Goal: Use online tool/utility: Utilize a website feature to perform a specific function

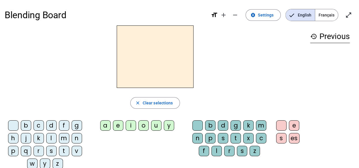
click at [12, 137] on div "h" at bounding box center [13, 138] width 10 height 10
click at [153, 130] on div "u" at bounding box center [156, 125] width 10 height 10
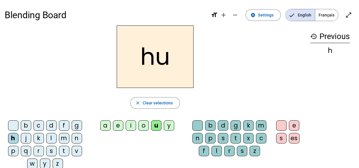
click at [153, 130] on div "u" at bounding box center [156, 125] width 10 height 10
click at [233, 123] on div "g" at bounding box center [236, 125] width 10 height 10
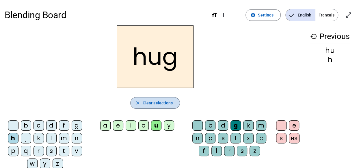
click at [163, 101] on span "Clear selections" at bounding box center [158, 102] width 30 height 7
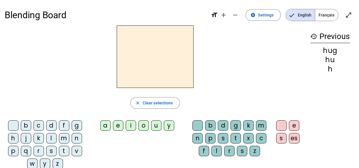
click at [17, 137] on div "h" at bounding box center [13, 138] width 10 height 10
click at [154, 123] on div "u" at bounding box center [156, 125] width 10 height 10
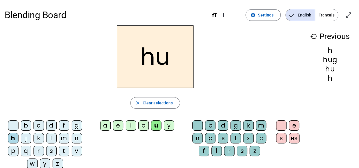
click at [233, 125] on div "g" at bounding box center [236, 125] width 10 height 10
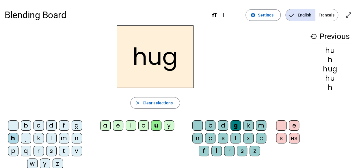
click at [200, 135] on div "n" at bounding box center [197, 138] width 10 height 10
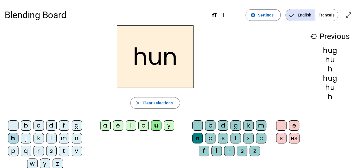
click at [237, 125] on div "g" at bounding box center [236, 125] width 10 height 10
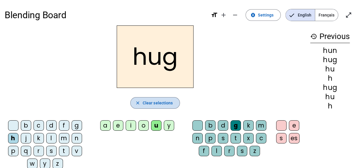
click at [167, 98] on span "button" at bounding box center [155, 103] width 49 height 14
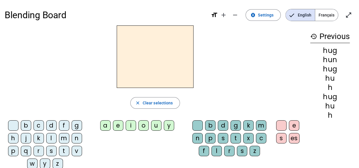
click at [42, 151] on div "r" at bounding box center [39, 151] width 10 height 10
click at [156, 124] on div "u" at bounding box center [156, 125] width 10 height 10
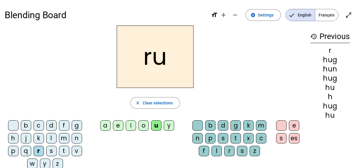
click at [197, 137] on div "n" at bounding box center [197, 138] width 10 height 10
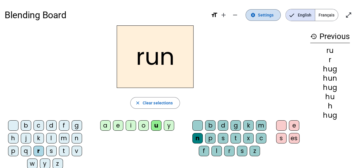
click at [269, 16] on span "Settings" at bounding box center [266, 15] width 16 height 7
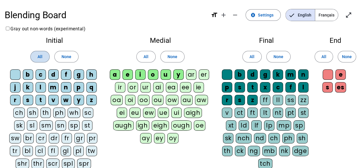
click at [35, 58] on span at bounding box center [40, 57] width 19 height 14
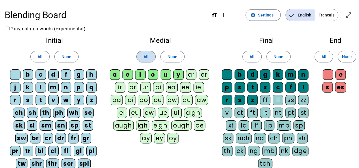
click at [149, 55] on span at bounding box center [146, 57] width 19 height 14
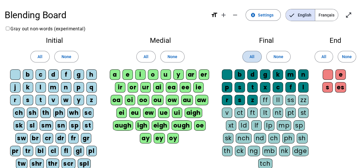
click at [256, 55] on span at bounding box center [252, 57] width 19 height 14
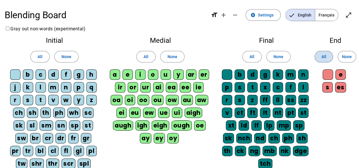
click at [320, 53] on span at bounding box center [324, 57] width 18 height 14
click at [257, 12] on span at bounding box center [263, 15] width 35 height 14
click at [348, 12] on mat-icon "open_in_full" at bounding box center [348, 15] width 7 height 7
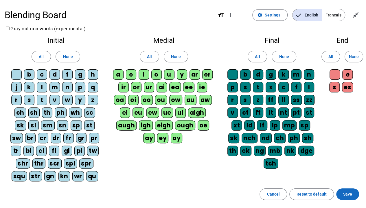
click at [352, 181] on span at bounding box center [347, 194] width 23 height 14
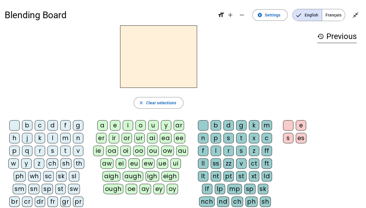
click at [14, 136] on div "h" at bounding box center [14, 138] width 10 height 10
click at [153, 124] on div "u" at bounding box center [153, 125] width 10 height 10
click at [242, 126] on div "g" at bounding box center [241, 125] width 10 height 10
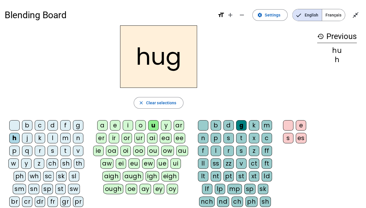
click at [302, 124] on div "e" at bounding box center [300, 125] width 10 height 10
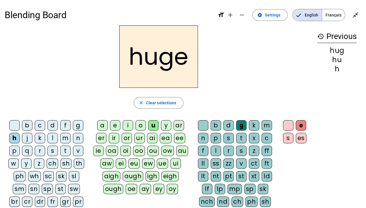
click at [200, 136] on div "n" at bounding box center [203, 138] width 10 height 10
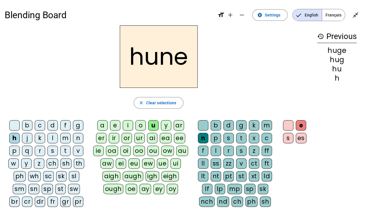
click at [289, 125] on div at bounding box center [288, 125] width 10 height 10
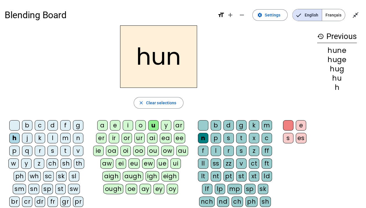
click at [238, 125] on div "g" at bounding box center [241, 125] width 10 height 10
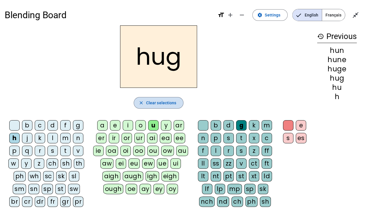
click at [158, 102] on span "Clear selections" at bounding box center [161, 102] width 30 height 7
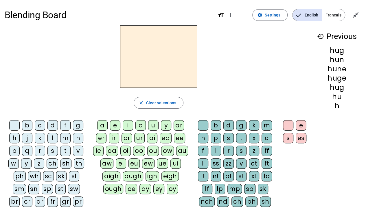
click at [38, 149] on div "r" at bounding box center [40, 151] width 10 height 10
click at [151, 123] on div "u" at bounding box center [153, 125] width 10 height 10
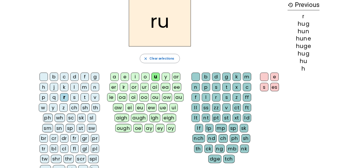
scroll to position [31, 0]
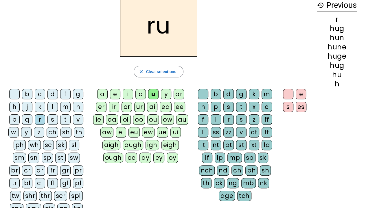
click at [236, 181] on div "ng" at bounding box center [233, 183] width 12 height 10
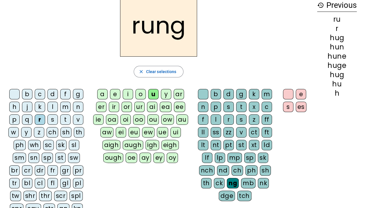
click at [105, 93] on div "a" at bounding box center [102, 94] width 10 height 10
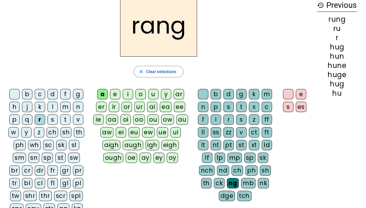
click at [298, 94] on div "e" at bounding box center [300, 94] width 10 height 10
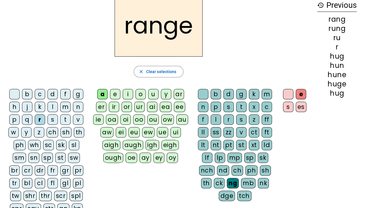
click at [204, 106] on div "n" at bounding box center [203, 107] width 10 height 10
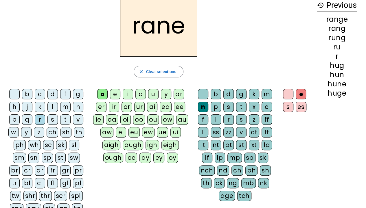
click at [204, 106] on div "n" at bounding box center [203, 107] width 10 height 10
click at [239, 94] on div "g" at bounding box center [241, 94] width 10 height 10
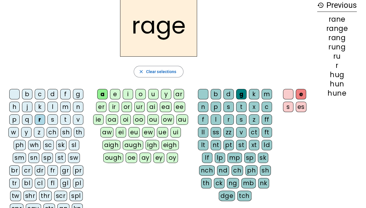
click at [264, 108] on div "c" at bounding box center [266, 107] width 10 height 10
